Goal: Task Accomplishment & Management: Manage account settings

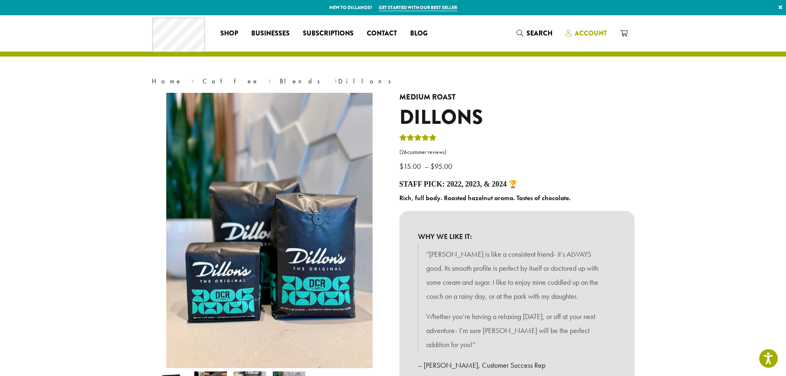
click at [587, 38] on span "Account" at bounding box center [586, 33] width 41 height 10
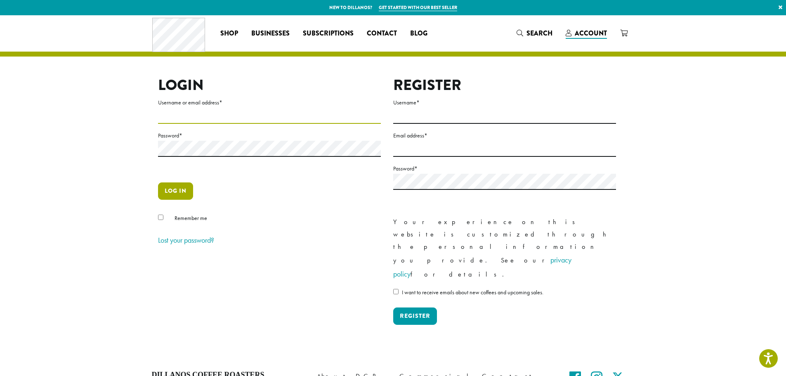
type input "**********"
click at [175, 190] on button "Log in" at bounding box center [175, 190] width 35 height 17
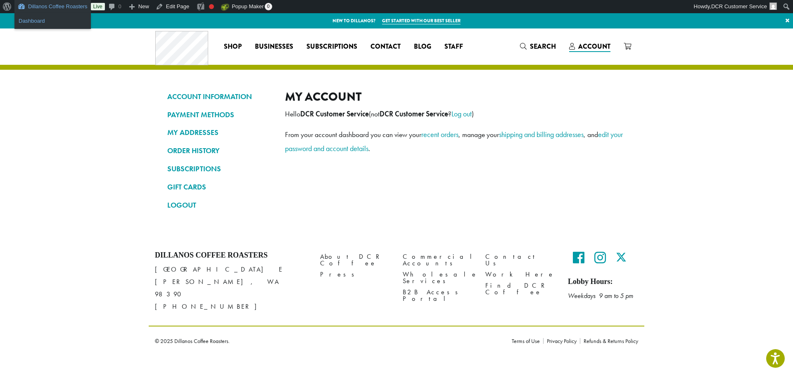
click at [48, 19] on link "Dashboard" at bounding box center [52, 21] width 76 height 11
